Goal: Contribute content: Contribute content

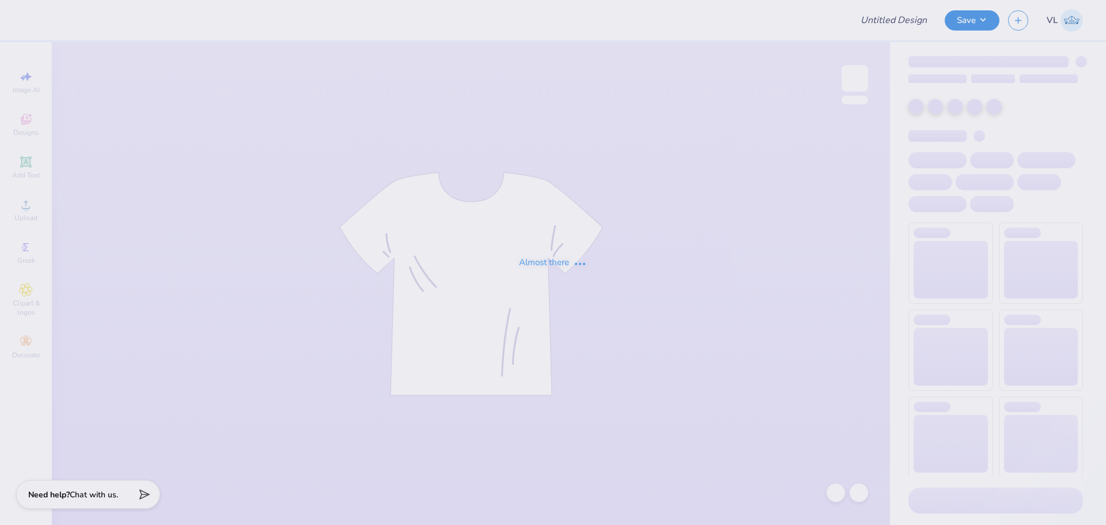
type input "Merch for Alumni Weekend"
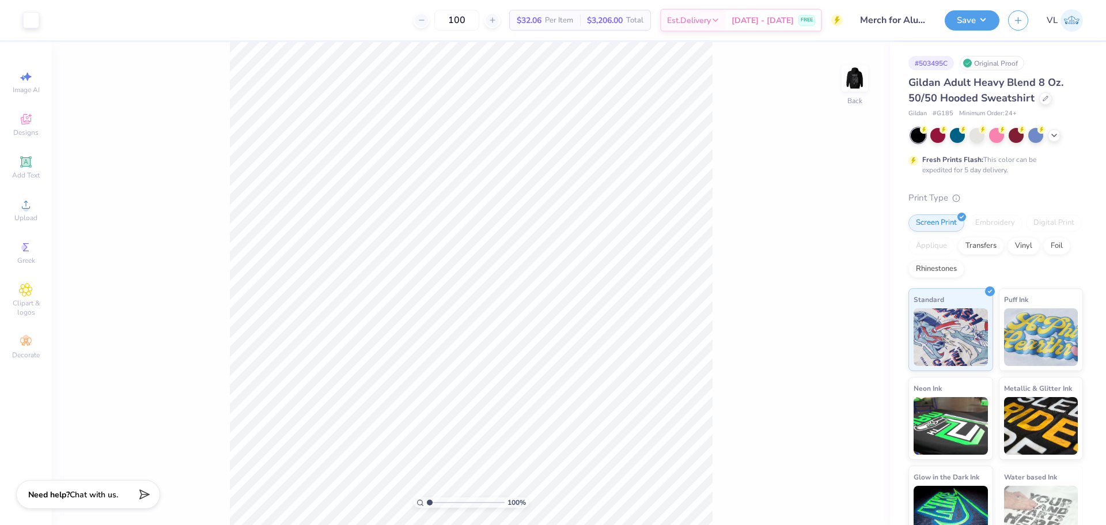
click at [841, 80] on div "100 % Back" at bounding box center [471, 283] width 838 height 483
click at [861, 63] on img at bounding box center [855, 78] width 46 height 46
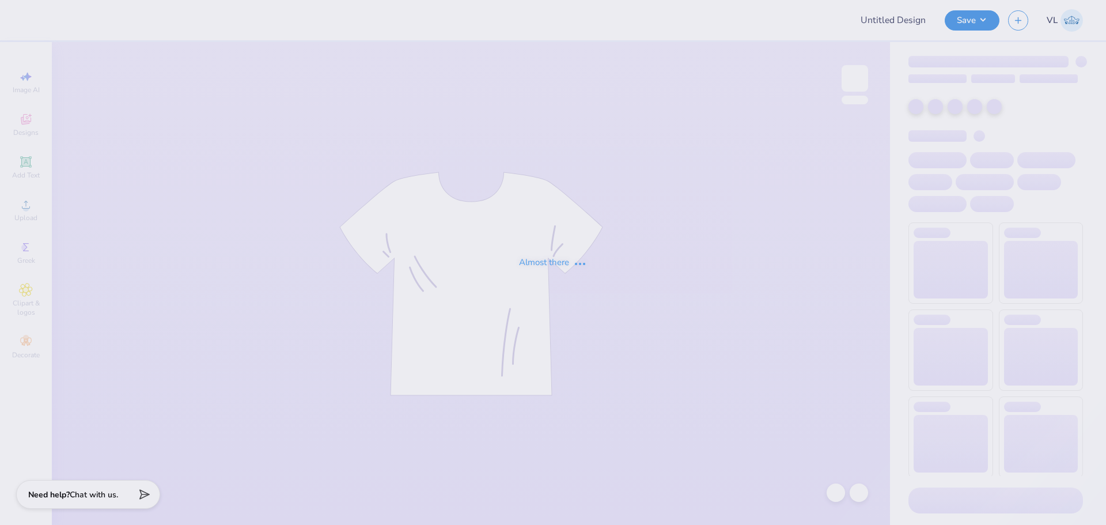
type input "dsig fall rush happy [PERSON_NAME] V2"
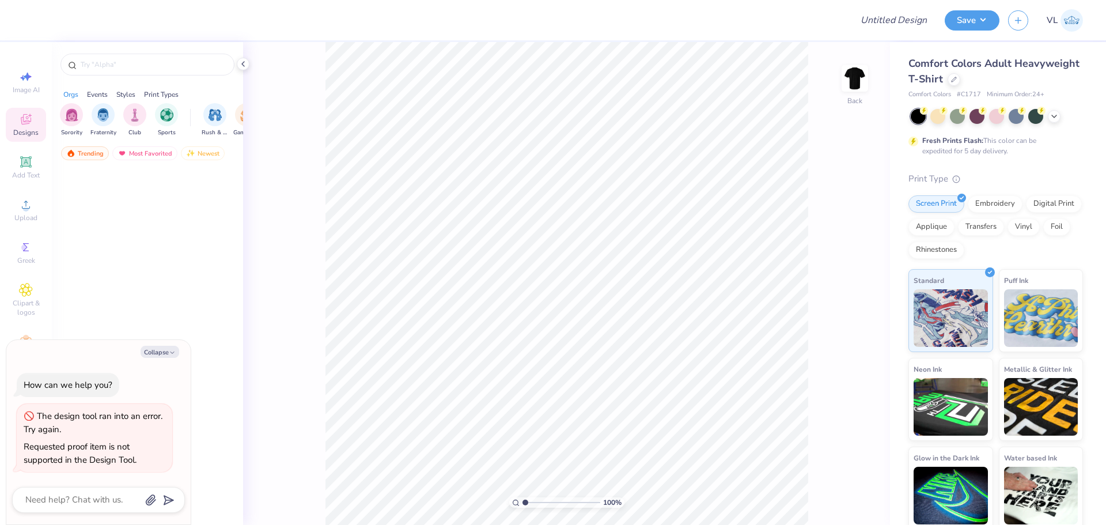
type textarea "x"
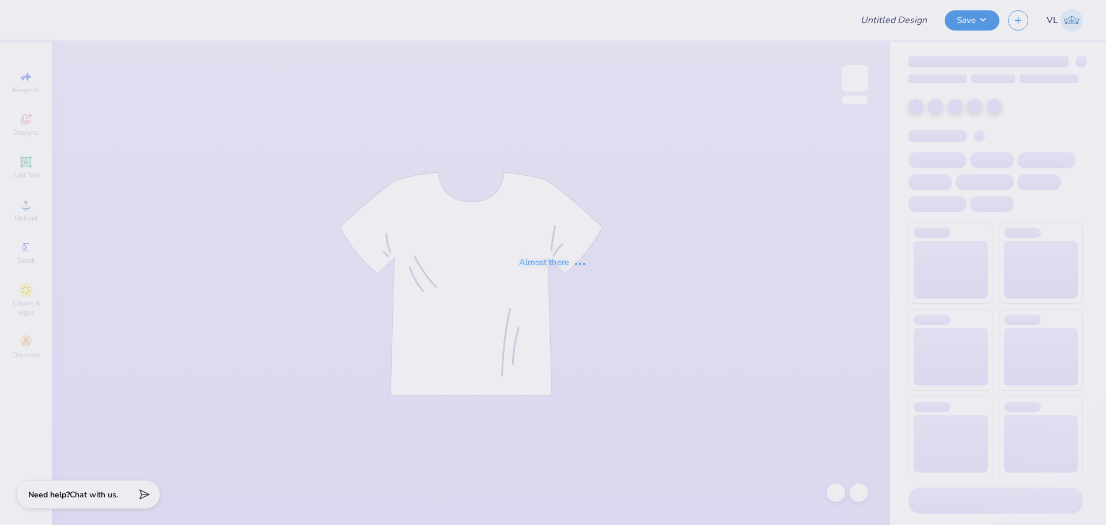
type input "dsig fall rush happy gilmore V2"
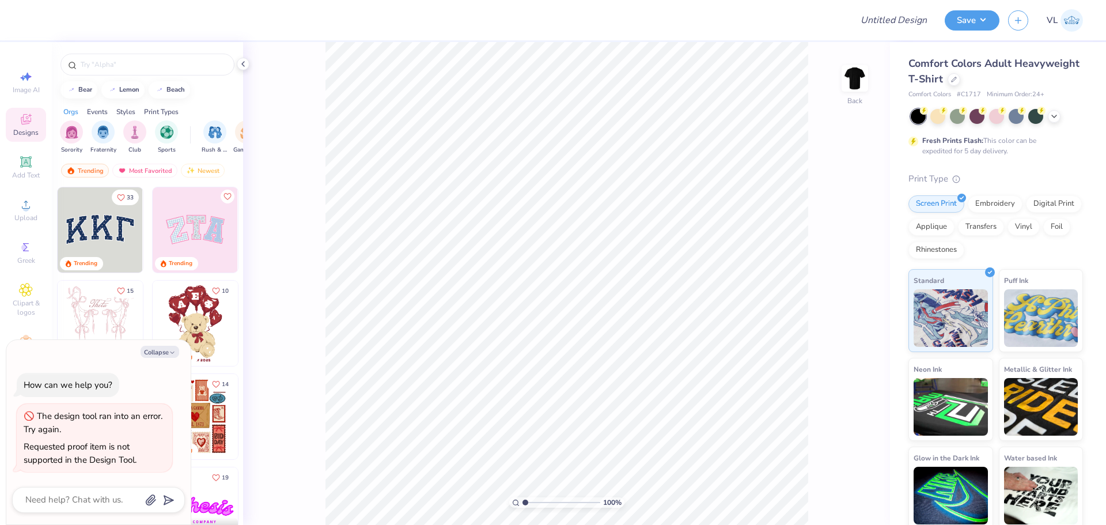
type textarea "x"
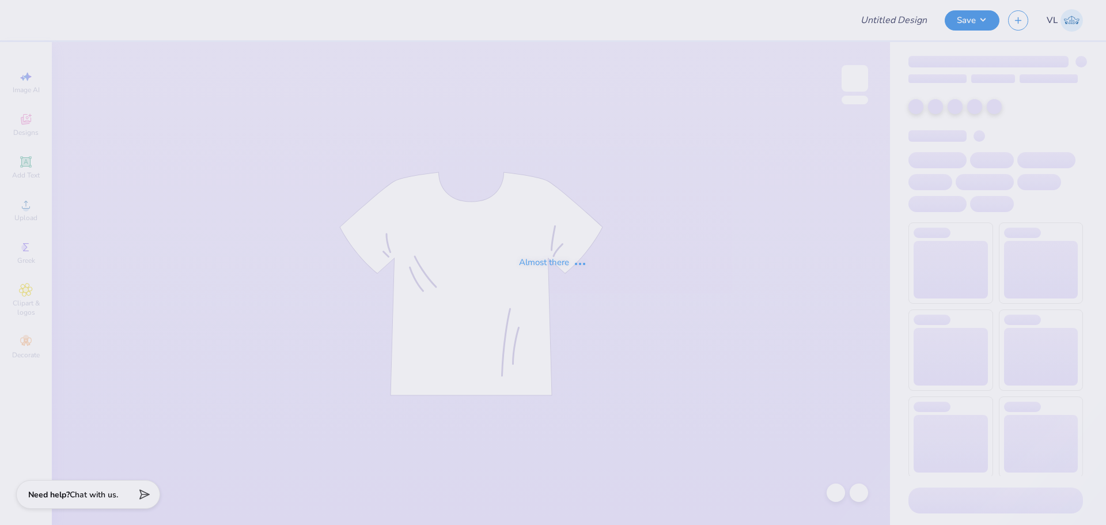
type input "dsig fall rush happy gilmore V2"
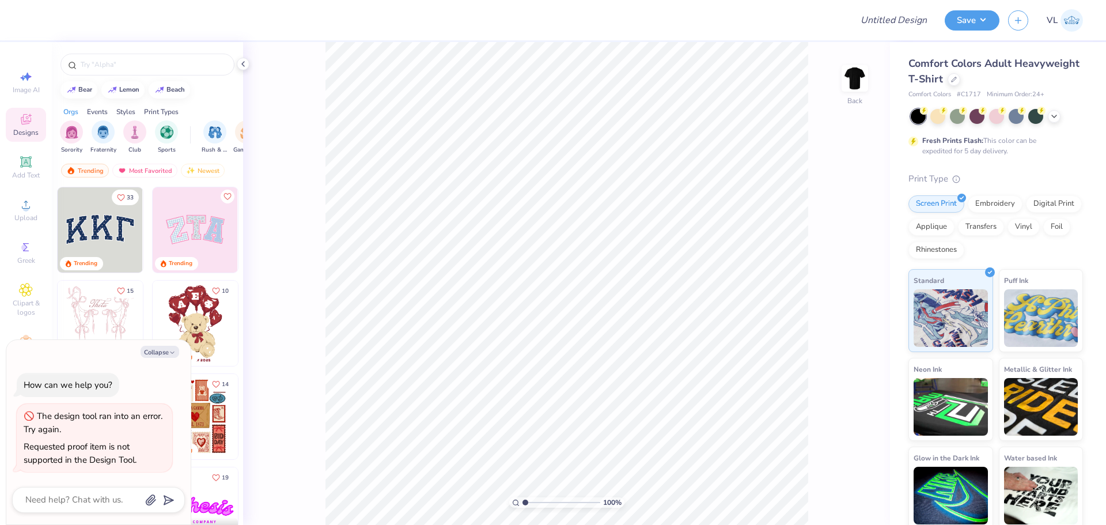
type textarea "x"
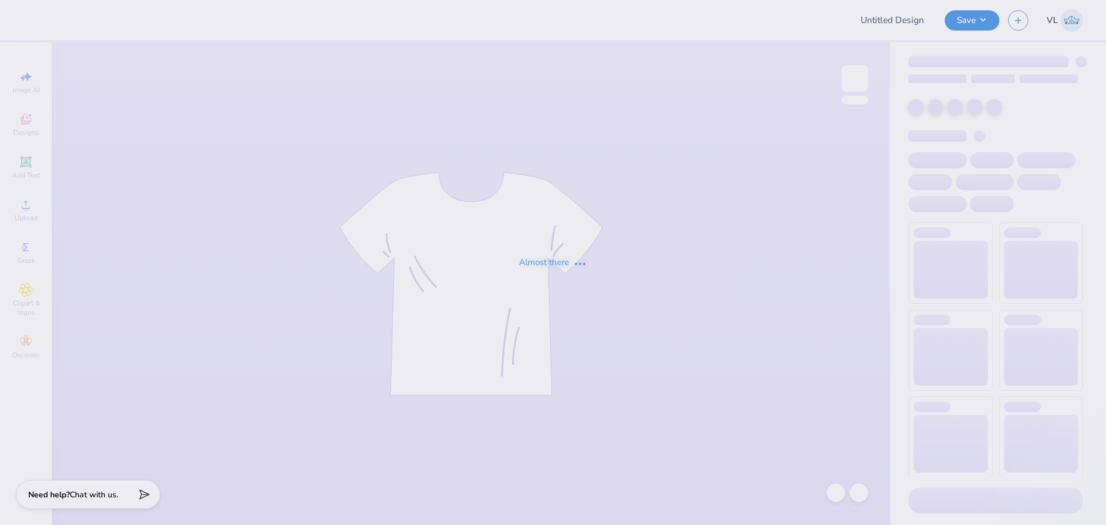
type input "New Beta Rush Design"
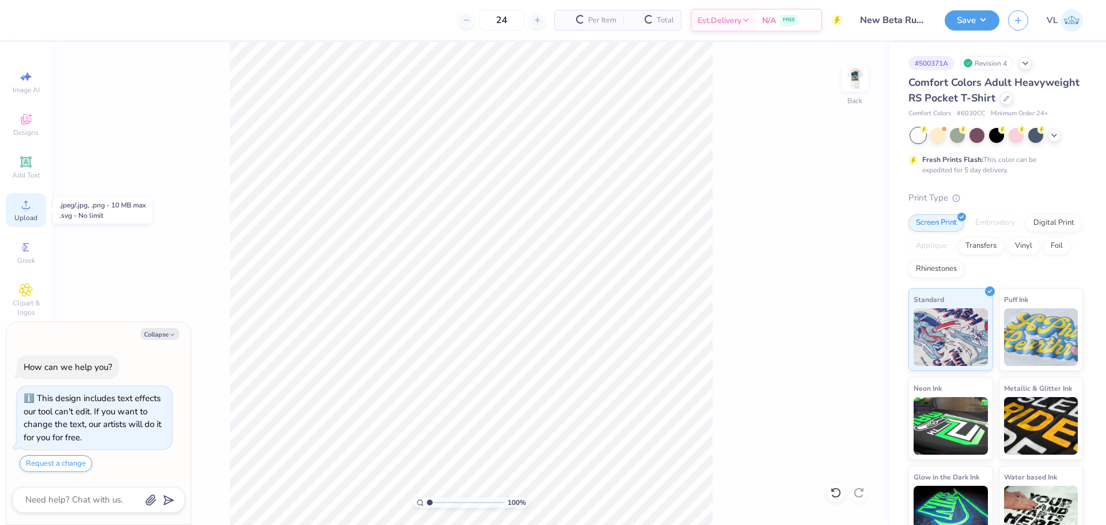
click at [40, 206] on div "Upload" at bounding box center [26, 210] width 40 height 34
click at [19, 224] on div "Upload" at bounding box center [26, 210] width 40 height 34
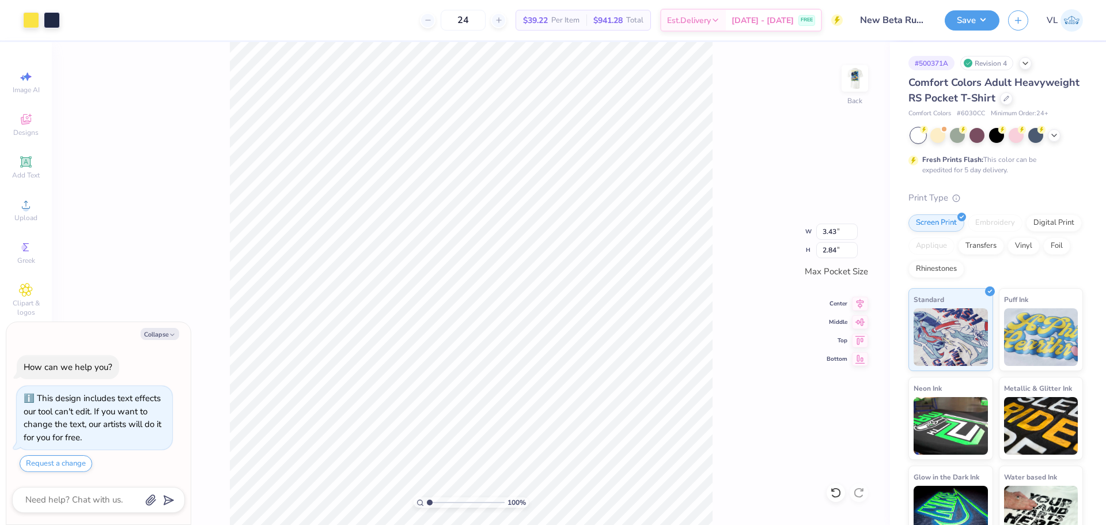
type textarea "x"
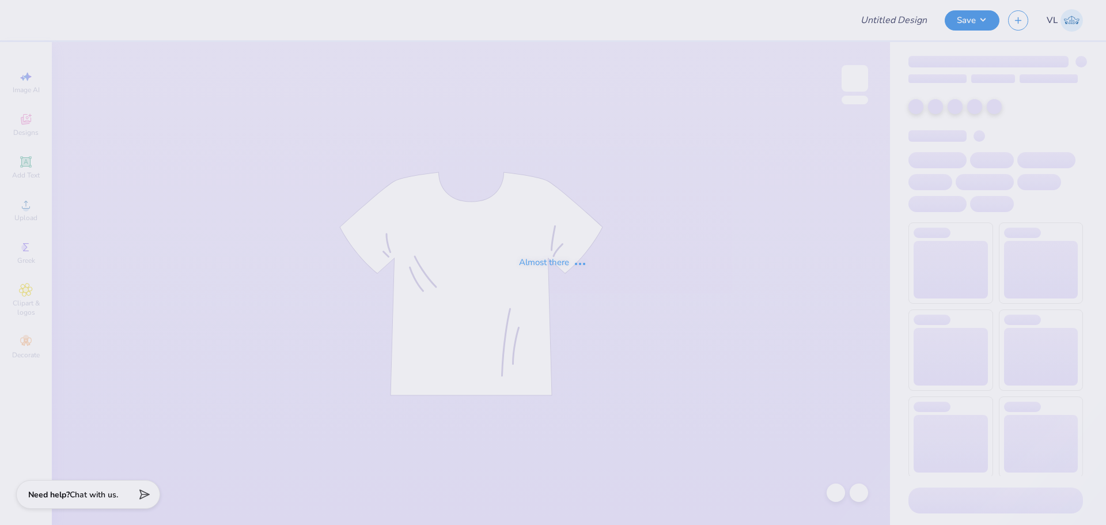
type input "Design"
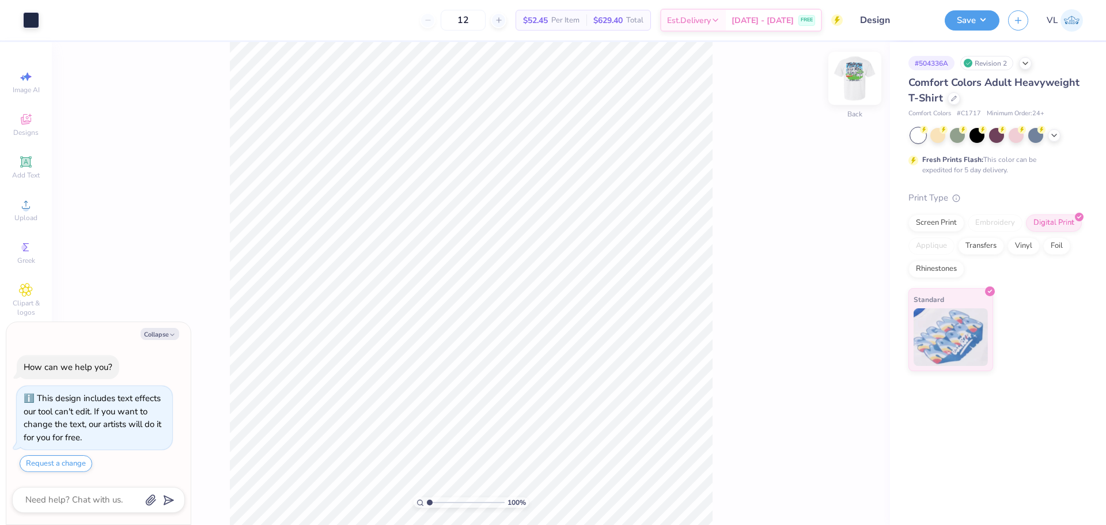
click at [857, 79] on img at bounding box center [855, 78] width 46 height 46
type textarea "x"
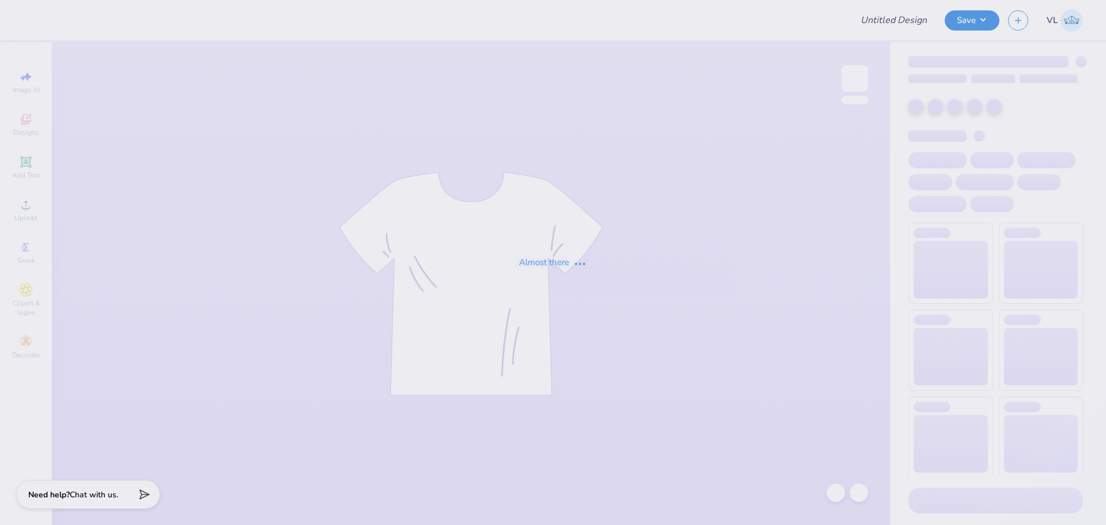
type input "football"
